Goal: Navigation & Orientation: Find specific page/section

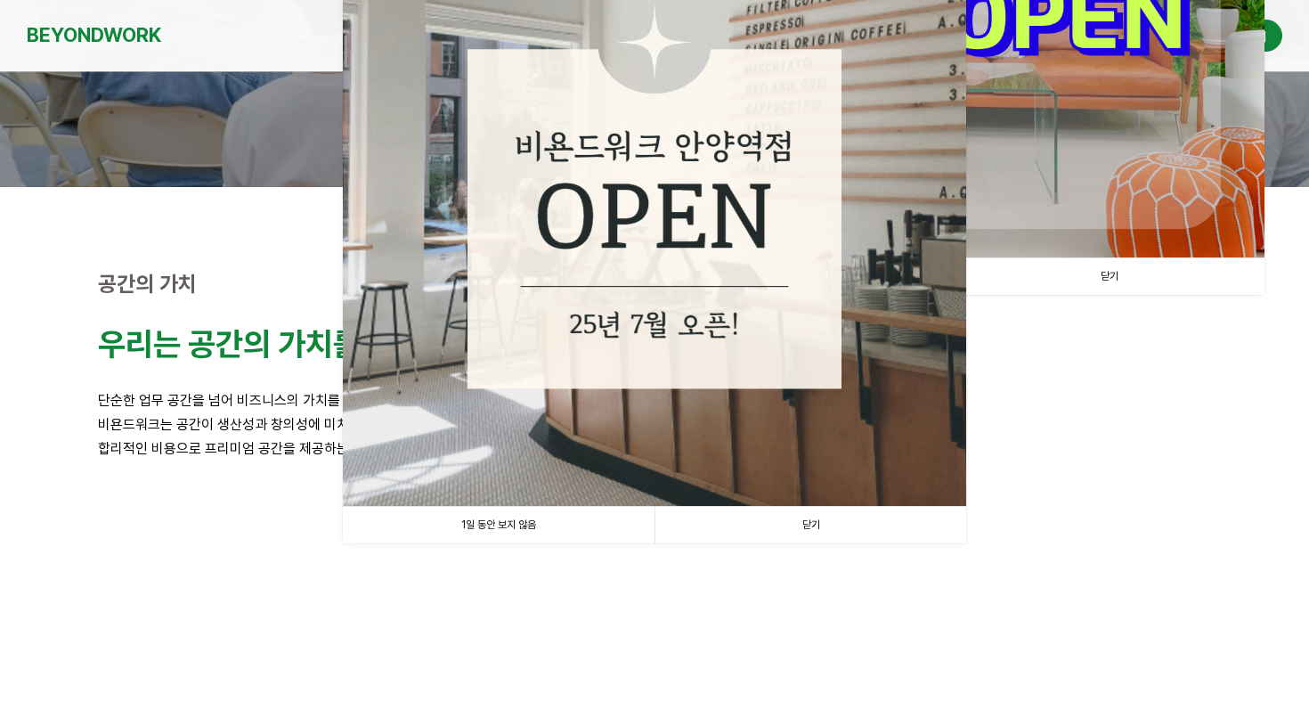
scroll to position [525, 0]
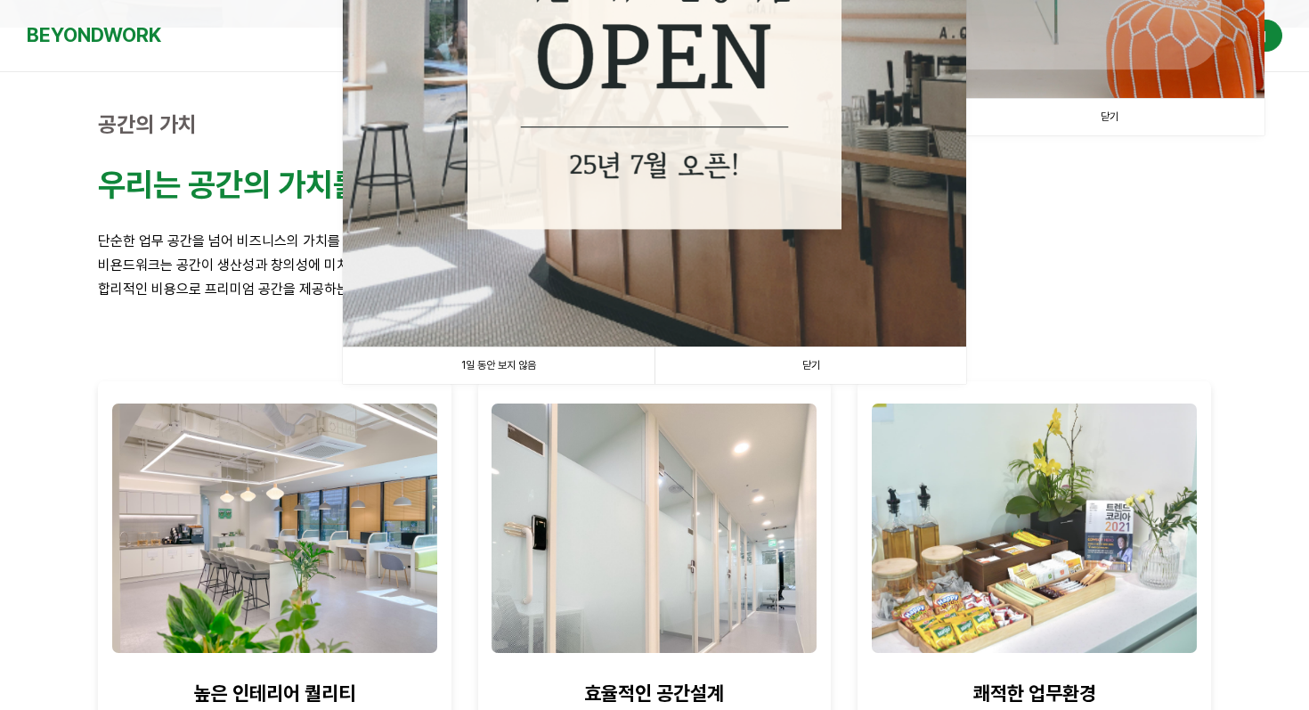
click at [559, 362] on link "1일 동안 보지 않음" at bounding box center [499, 365] width 312 height 37
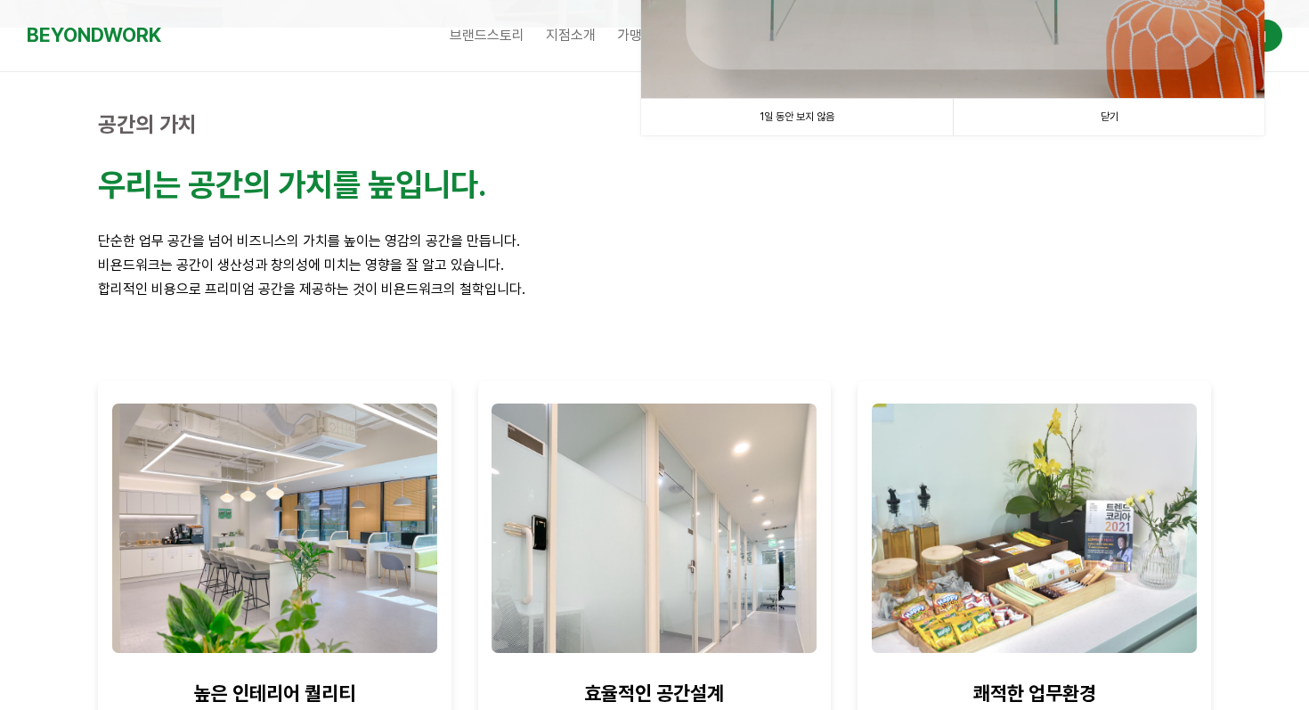
click at [835, 112] on link "1일 동안 보지 않음" at bounding box center [797, 117] width 312 height 37
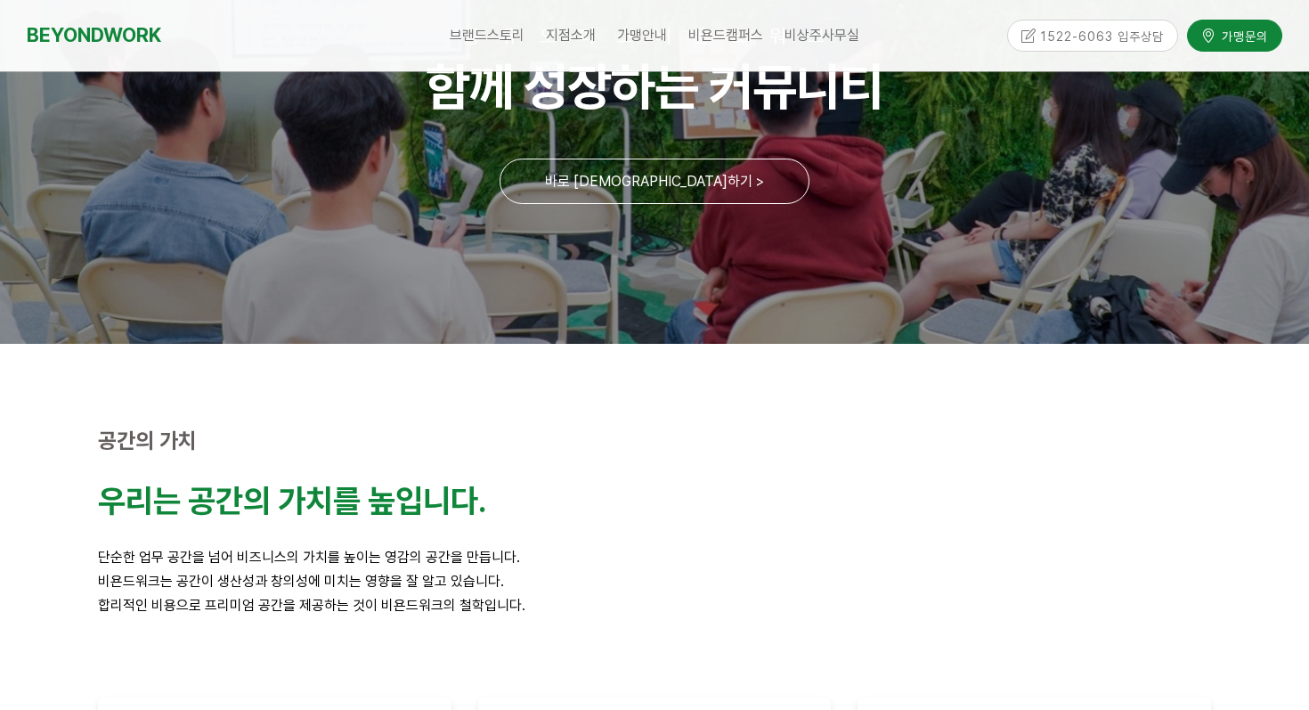
scroll to position [427, 0]
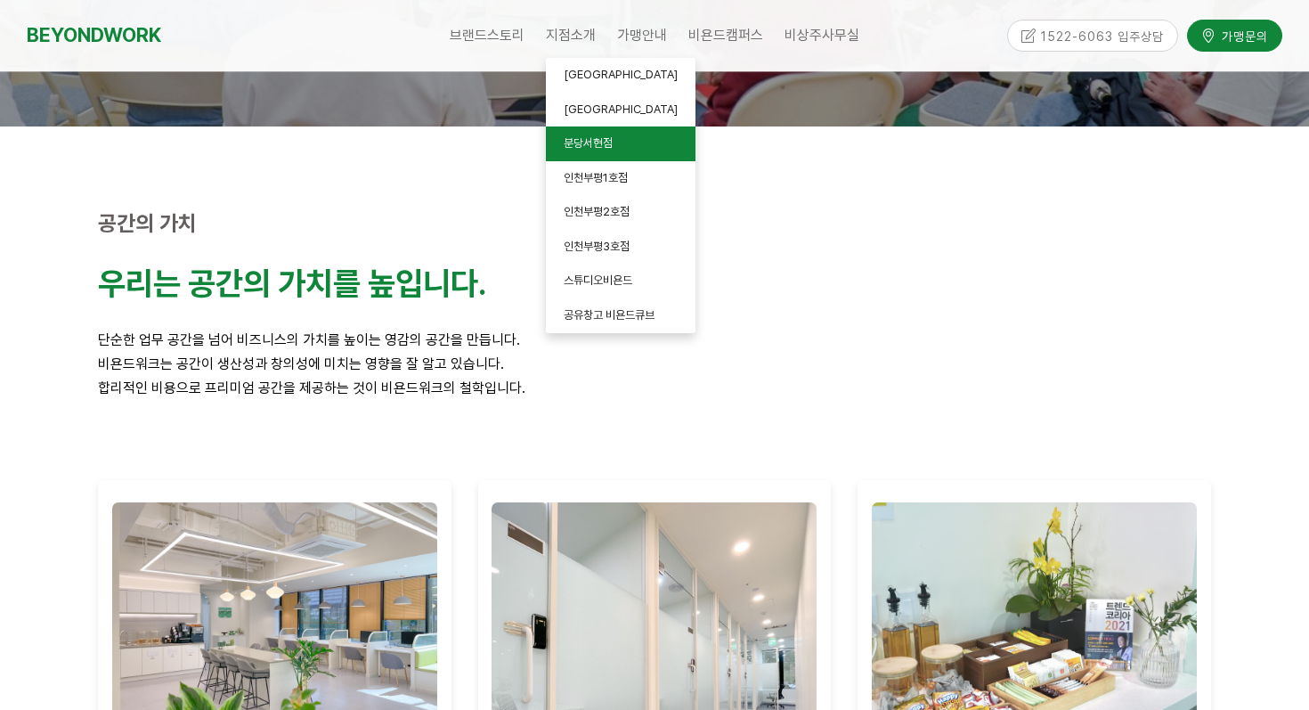
click at [614, 139] on link "분당서현점" at bounding box center [621, 143] width 150 height 35
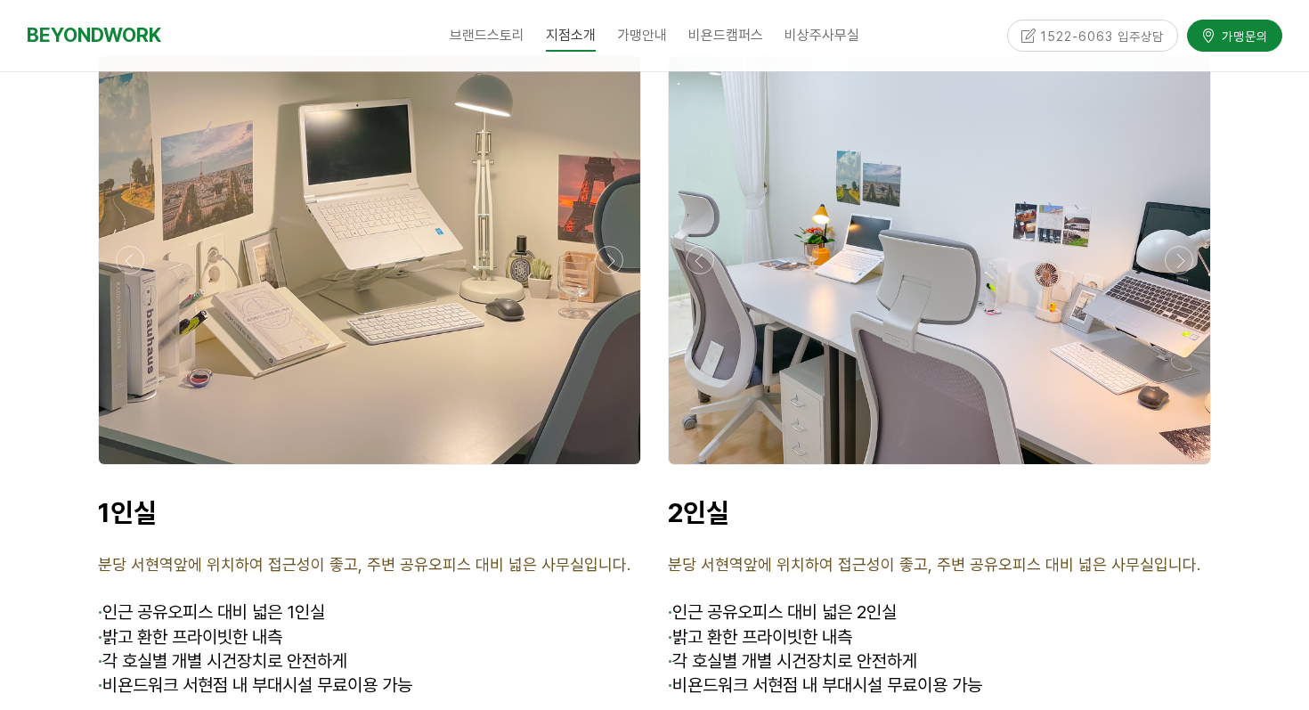
scroll to position [4336, 0]
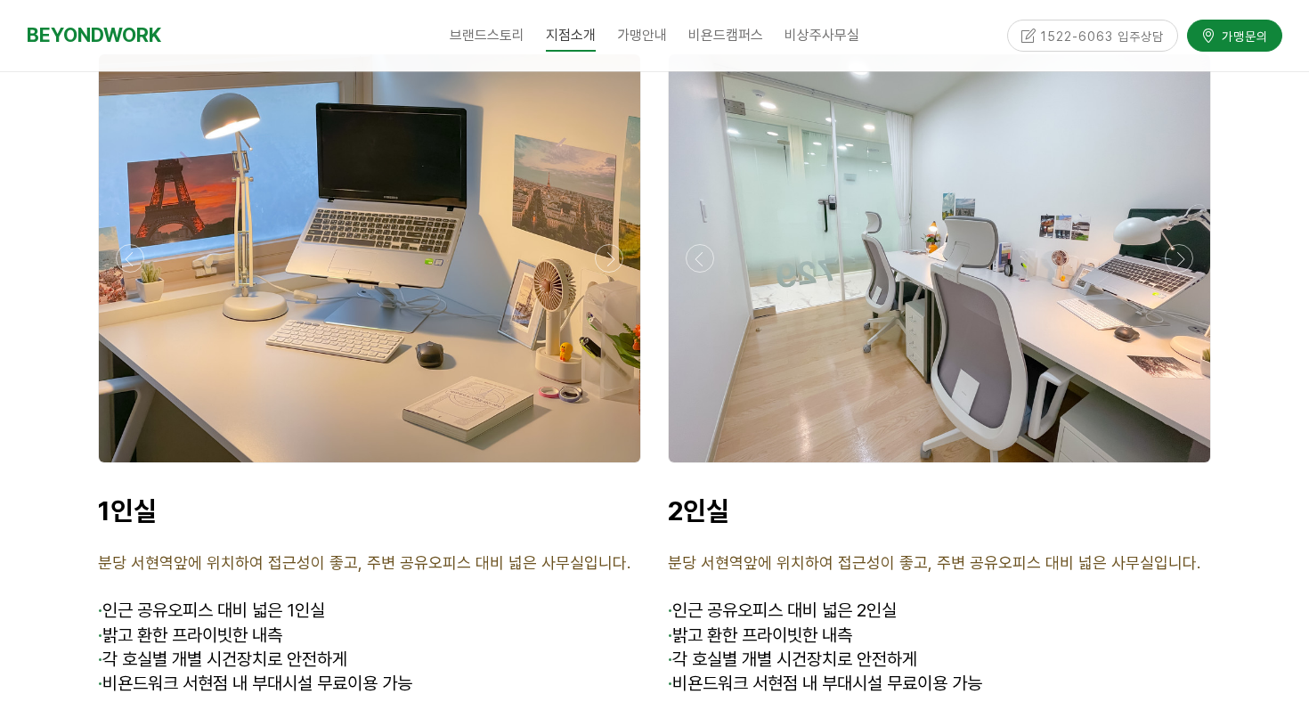
click at [244, 352] on div at bounding box center [369, 258] width 541 height 408
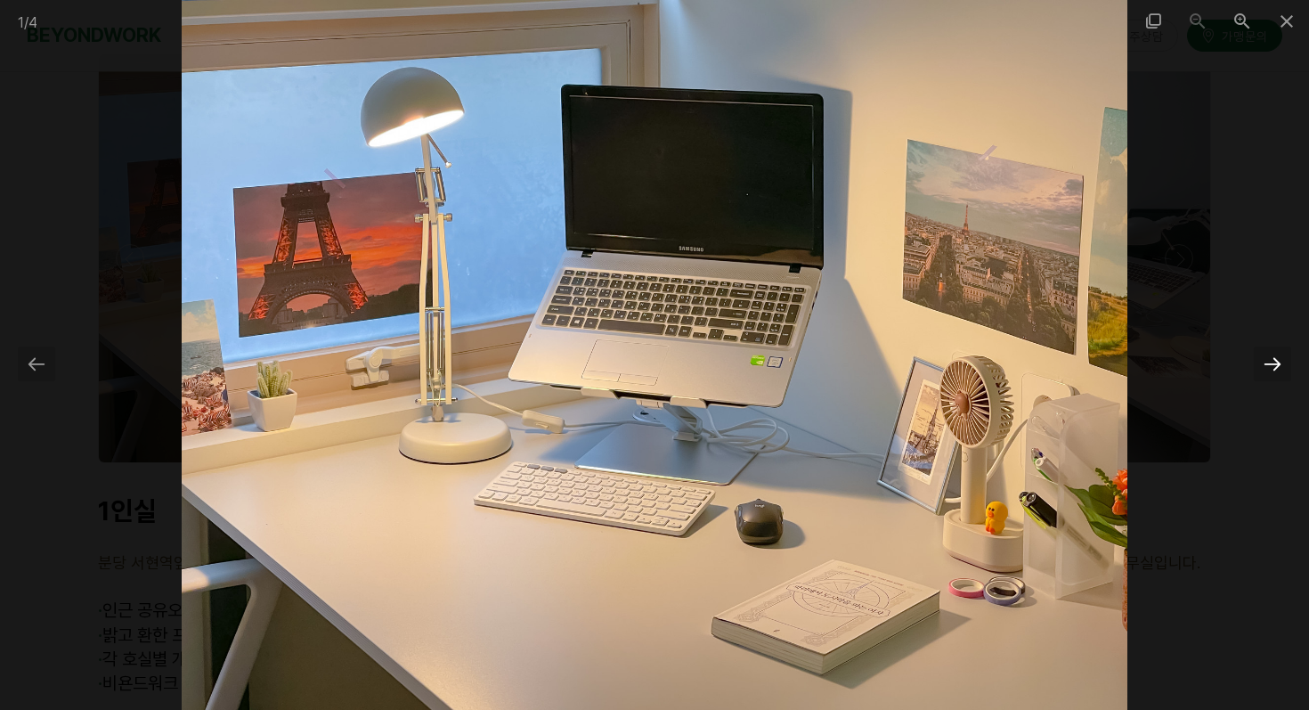
click at [1270, 365] on div at bounding box center [1272, 363] width 37 height 35
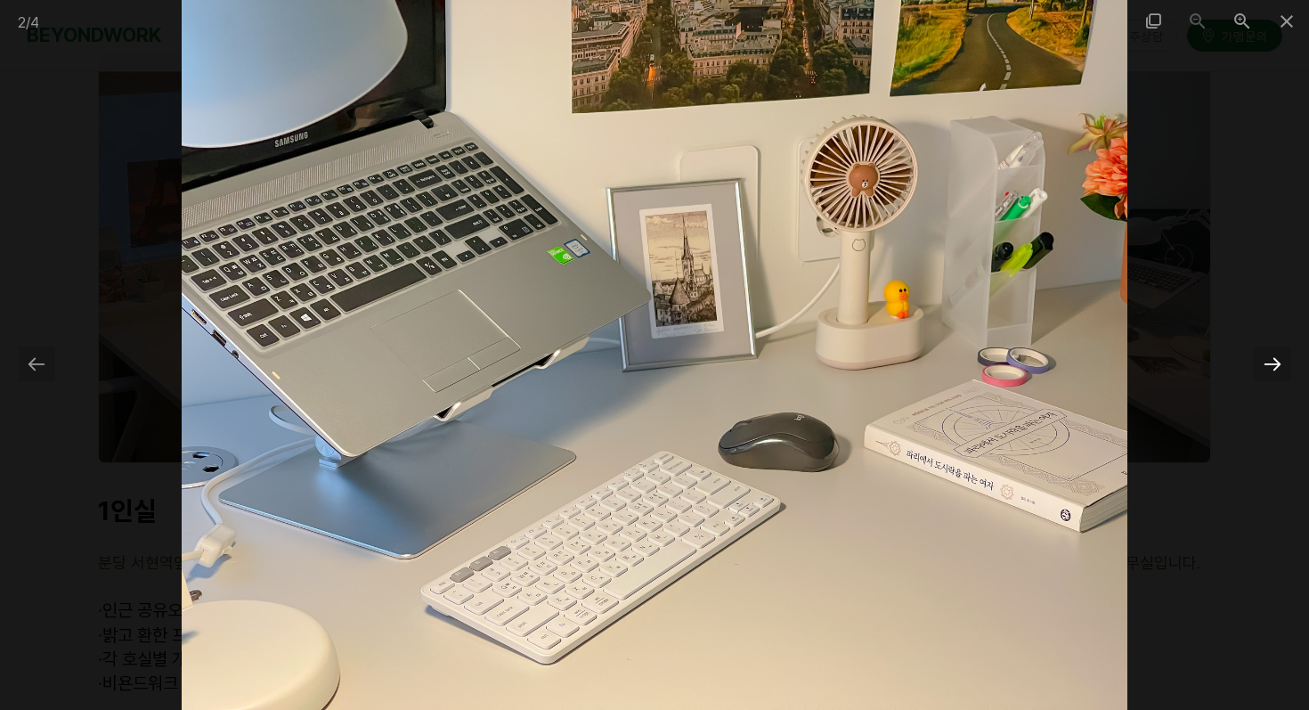
click at [1270, 365] on div at bounding box center [1272, 363] width 37 height 35
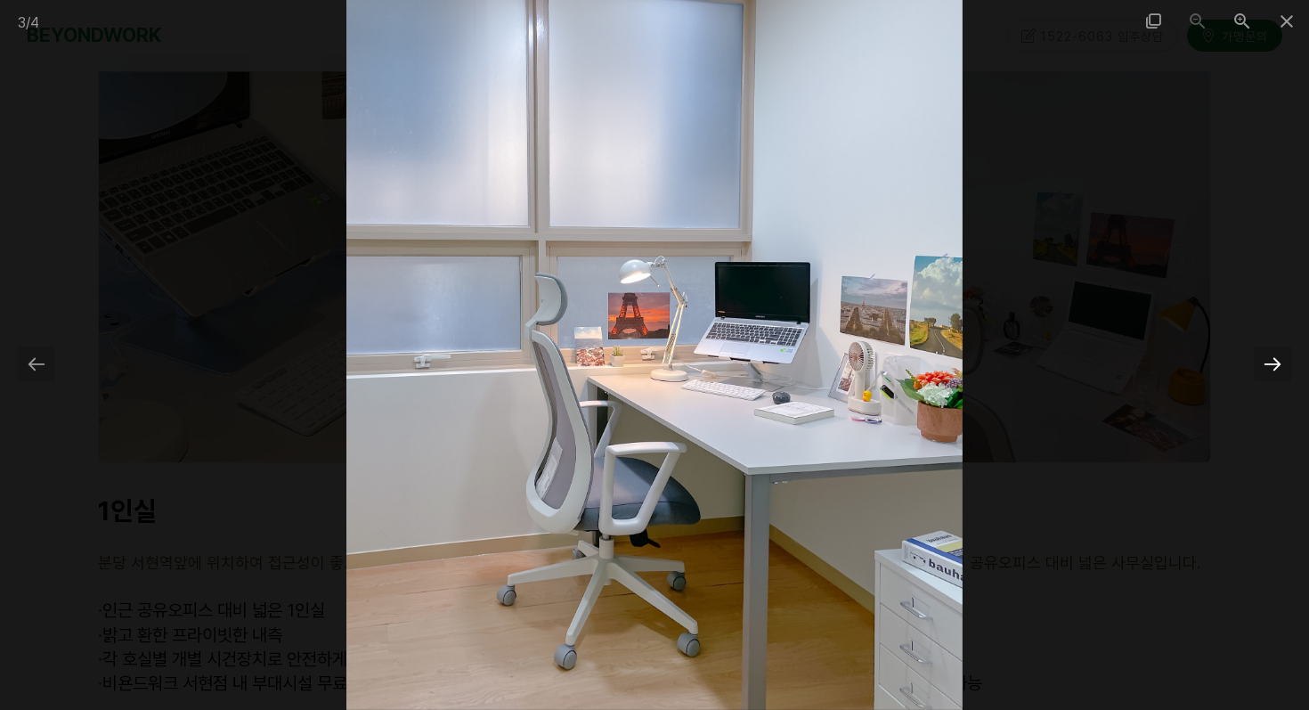
click at [1270, 365] on div at bounding box center [1272, 363] width 37 height 35
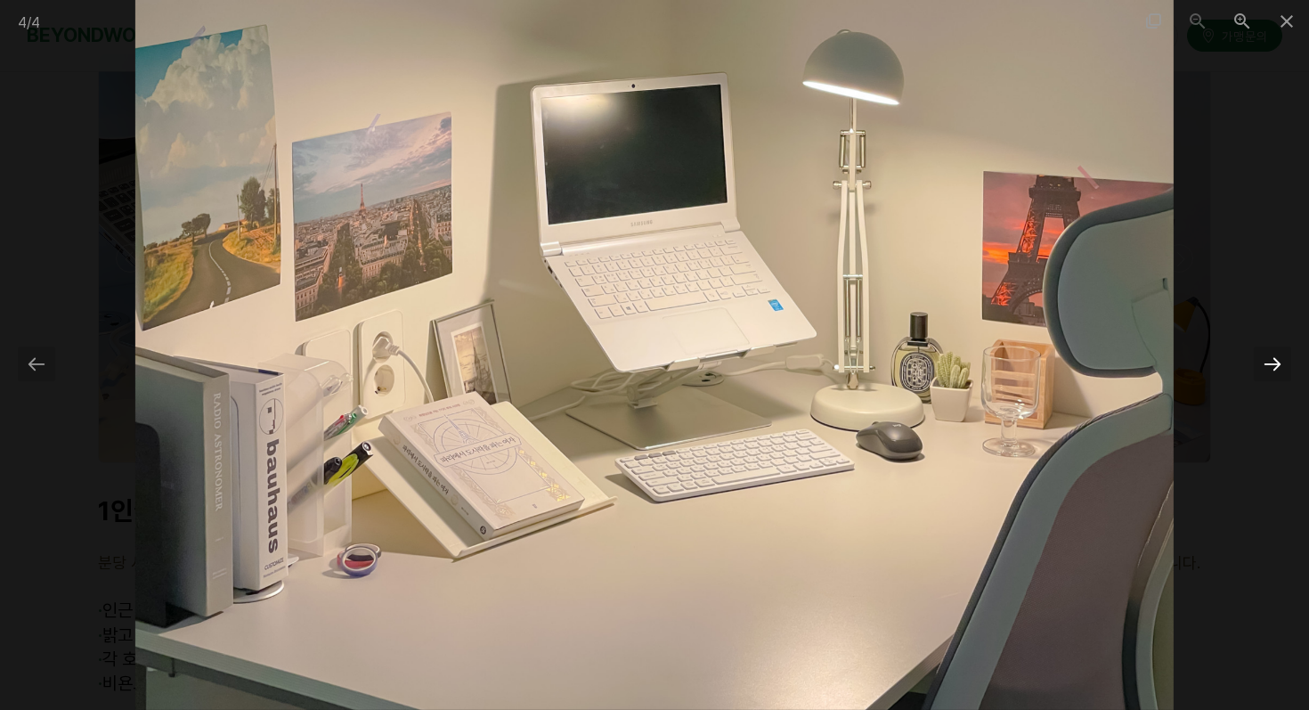
click at [1270, 365] on div at bounding box center [1272, 363] width 37 height 35
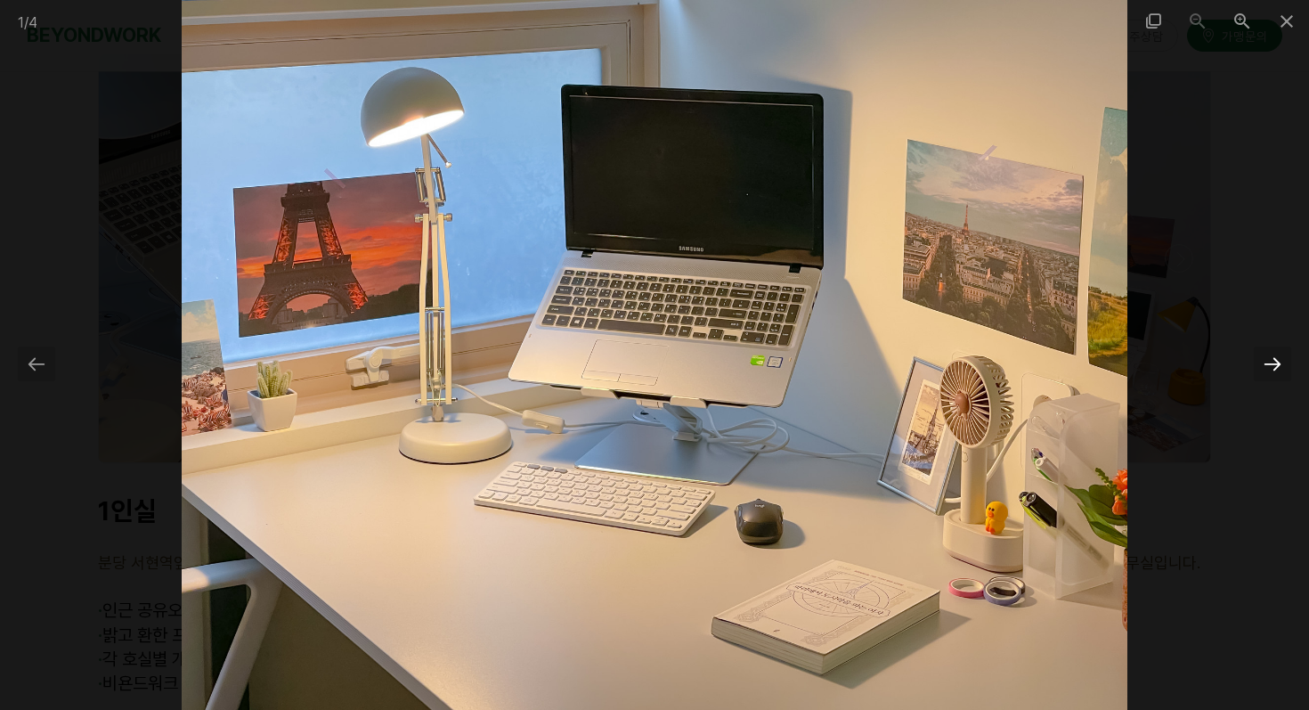
click at [1270, 365] on div at bounding box center [1272, 363] width 37 height 35
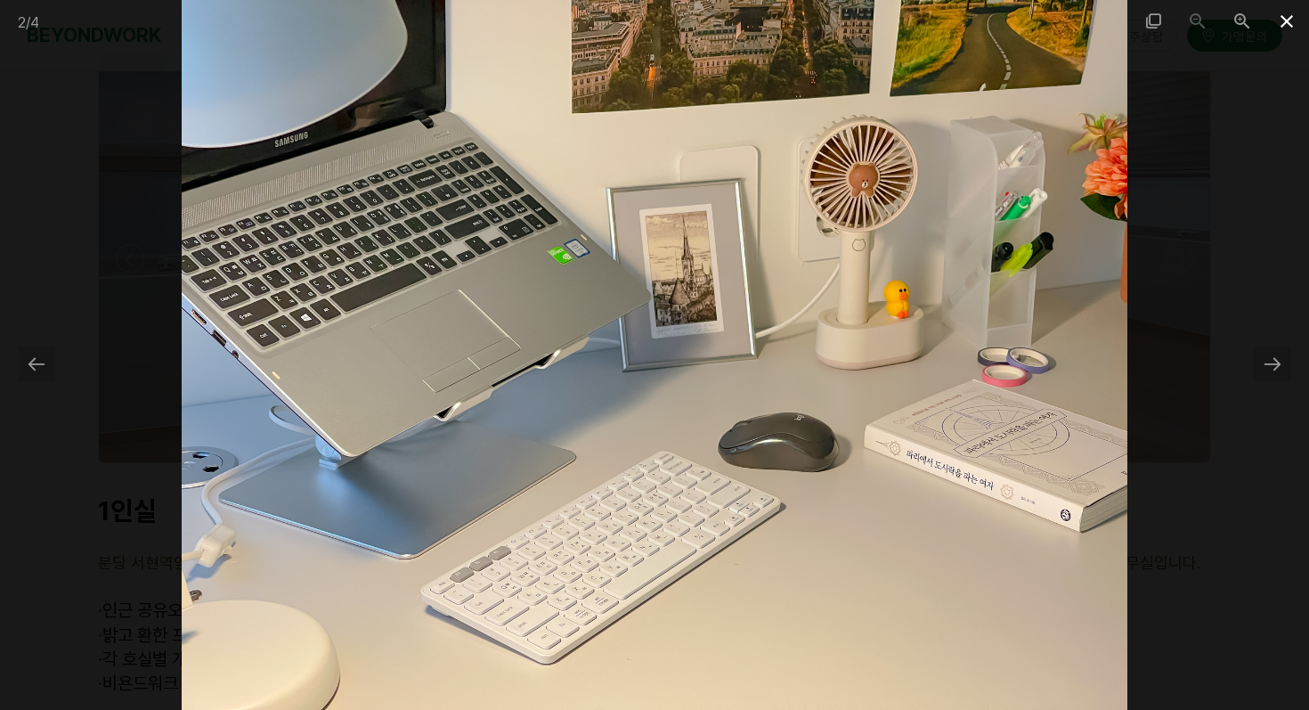
click at [1292, 13] on span at bounding box center [1287, 21] width 45 height 42
